Goal: Information Seeking & Learning: Find contact information

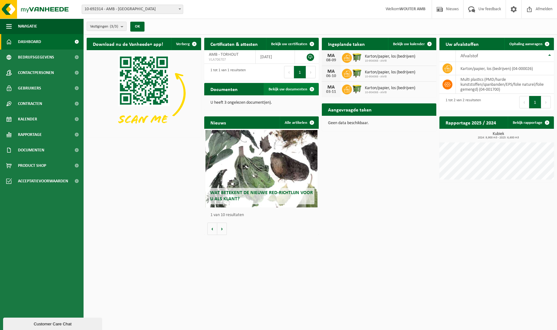
click at [283, 88] on span "Bekijk uw documenten" at bounding box center [288, 89] width 39 height 4
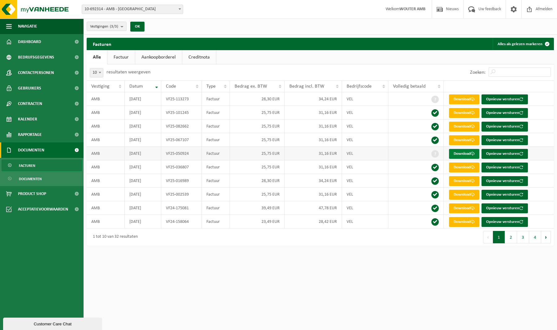
click at [474, 153] on span at bounding box center [473, 154] width 4 height 4
click at [123, 56] on link "Factuur" at bounding box center [121, 57] width 28 height 14
click at [146, 56] on link "Aankoopborderel" at bounding box center [159, 57] width 47 height 14
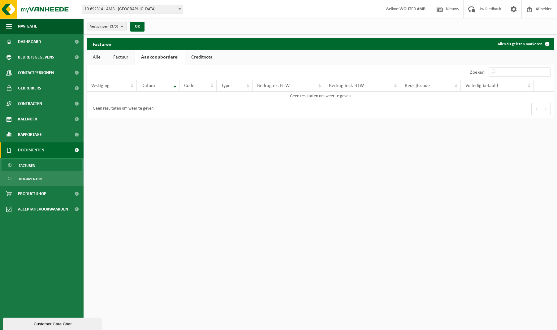
click at [198, 56] on link "Creditnota" at bounding box center [202, 57] width 34 height 14
click at [28, 59] on span "Bedrijfsgegevens" at bounding box center [36, 57] width 36 height 15
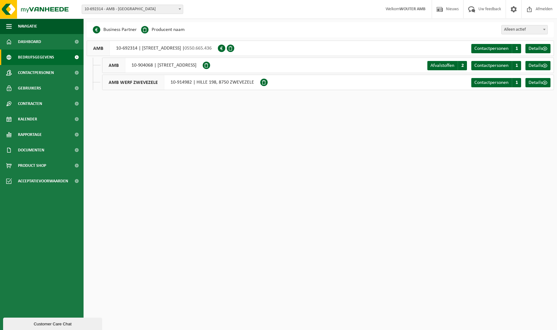
click at [225, 50] on span at bounding box center [221, 48] width 7 height 7
click at [537, 46] on span "Details" at bounding box center [536, 48] width 14 height 5
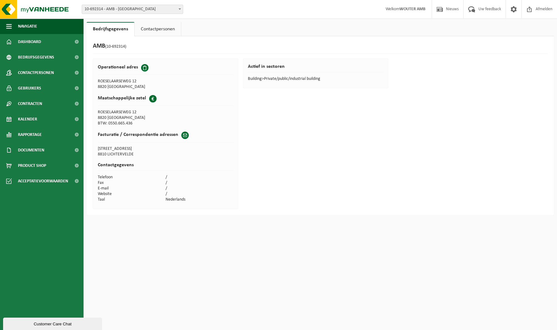
click at [152, 100] on span at bounding box center [152, 98] width 7 height 7
click at [157, 29] on link "Contactpersonen" at bounding box center [158, 29] width 46 height 14
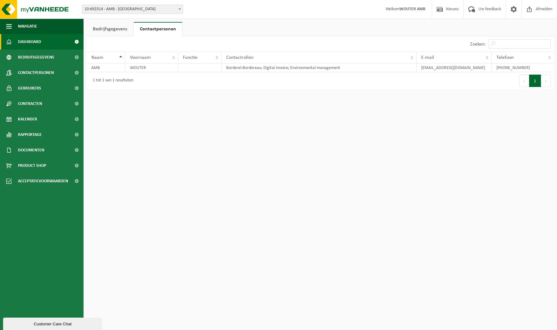
click at [32, 41] on span "Dashboard" at bounding box center [29, 41] width 23 height 15
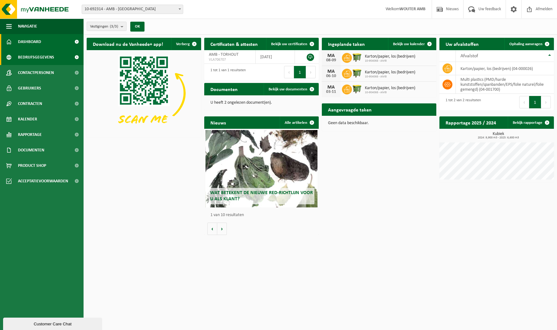
click at [33, 55] on span "Bedrijfsgegevens" at bounding box center [36, 57] width 36 height 15
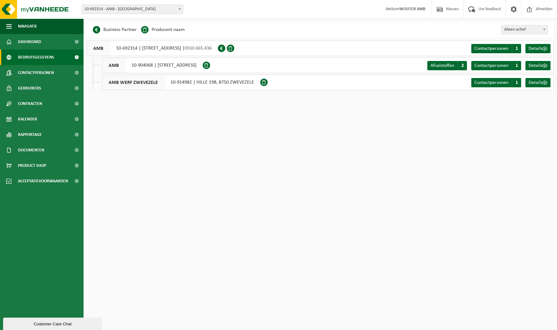
click at [109, 48] on span "AMB" at bounding box center [98, 48] width 23 height 15
click at [36, 71] on span "Contactpersonen" at bounding box center [36, 72] width 36 height 15
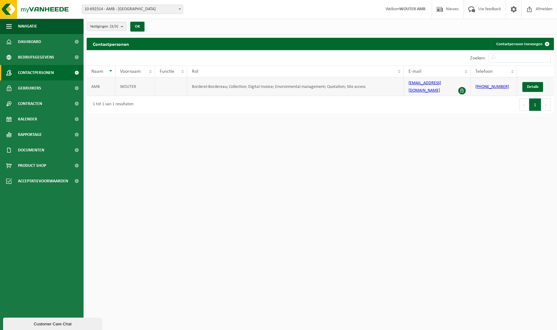
click at [461, 87] on span at bounding box center [462, 90] width 7 height 7
click at [535, 85] on span "Details" at bounding box center [532, 87] width 11 height 4
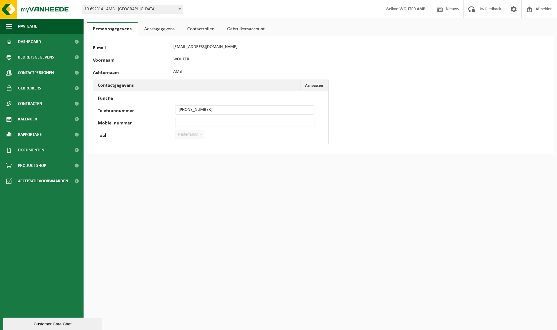
click at [160, 29] on link "Adresgegevens" at bounding box center [159, 29] width 43 height 14
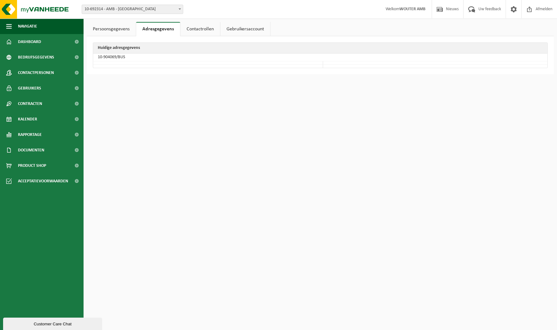
click at [199, 29] on link "Contactrollen" at bounding box center [201, 29] width 40 height 14
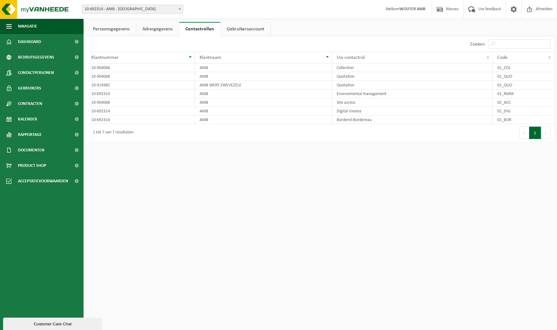
click at [243, 28] on link "Gebruikersaccount" at bounding box center [246, 29] width 50 height 14
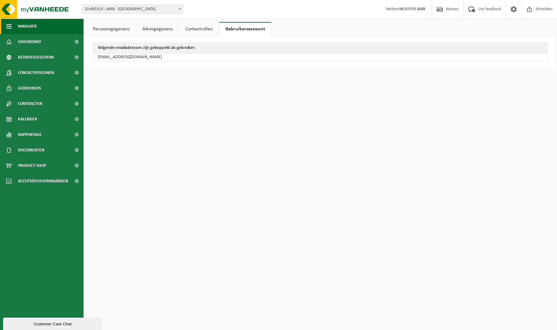
click at [20, 26] on span "Navigatie" at bounding box center [27, 26] width 19 height 15
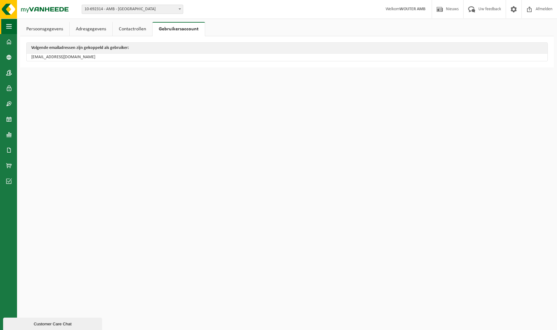
click at [9, 26] on span "button" at bounding box center [9, 26] width 6 height 15
